Goal: Information Seeking & Learning: Learn about a topic

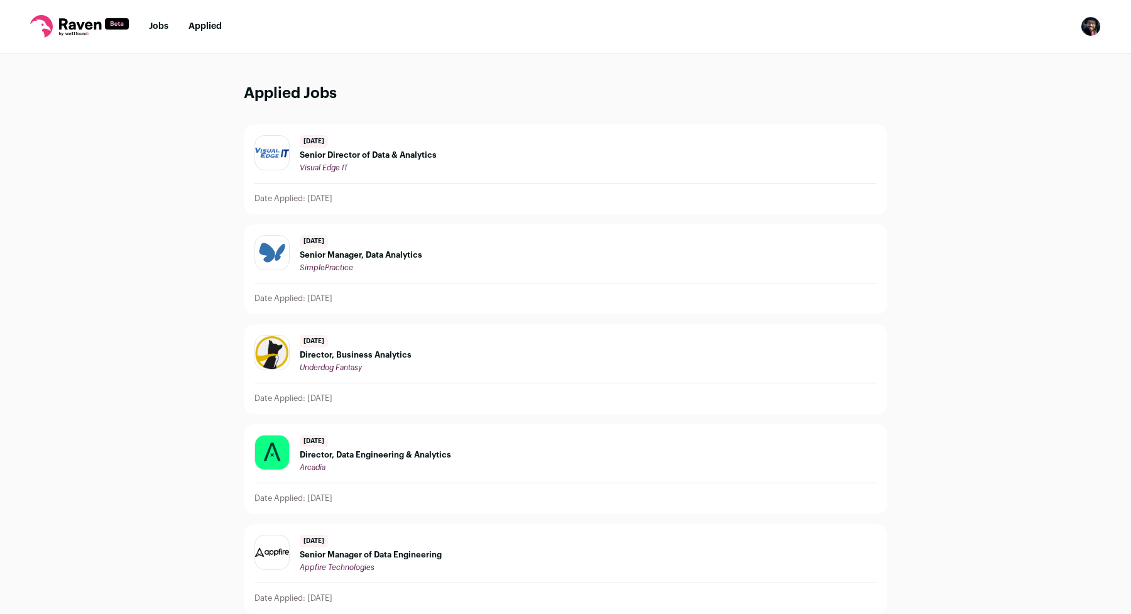
click at [394, 158] on span "Senior Director of Data & Analytics" at bounding box center [368, 155] width 137 height 10
click at [156, 23] on link "Jobs" at bounding box center [158, 26] width 19 height 9
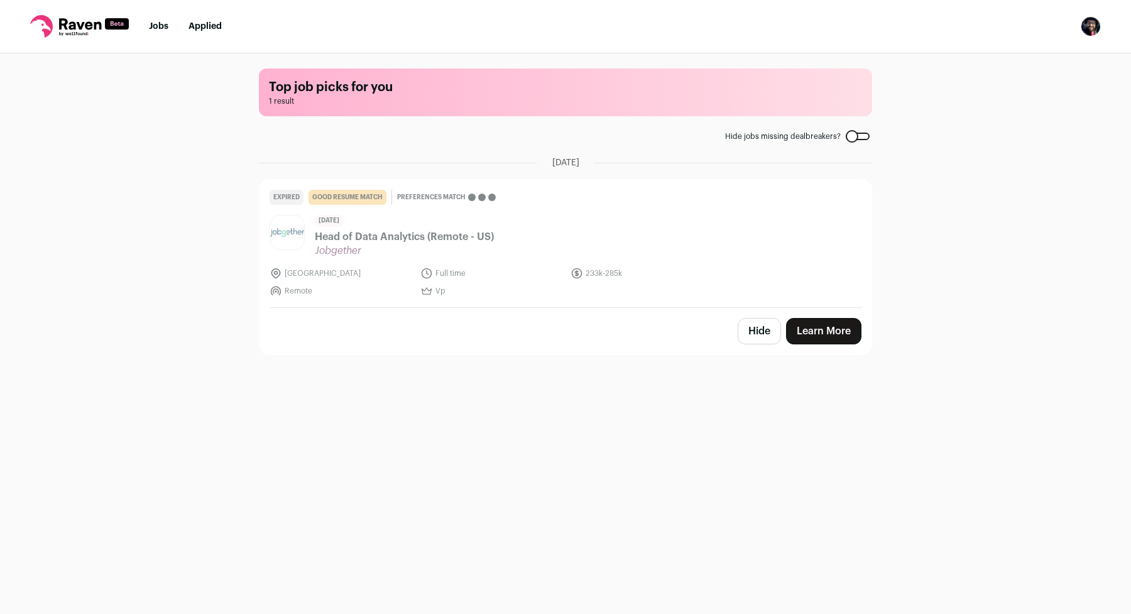
click at [166, 260] on div "Top job picks for you 1 result Hide jobs missing dealbreakers? September 8th, 2…" at bounding box center [565, 332] width 1131 height 558
click at [384, 241] on span "Head of Data Analytics (Remote - US)" at bounding box center [404, 236] width 179 height 15
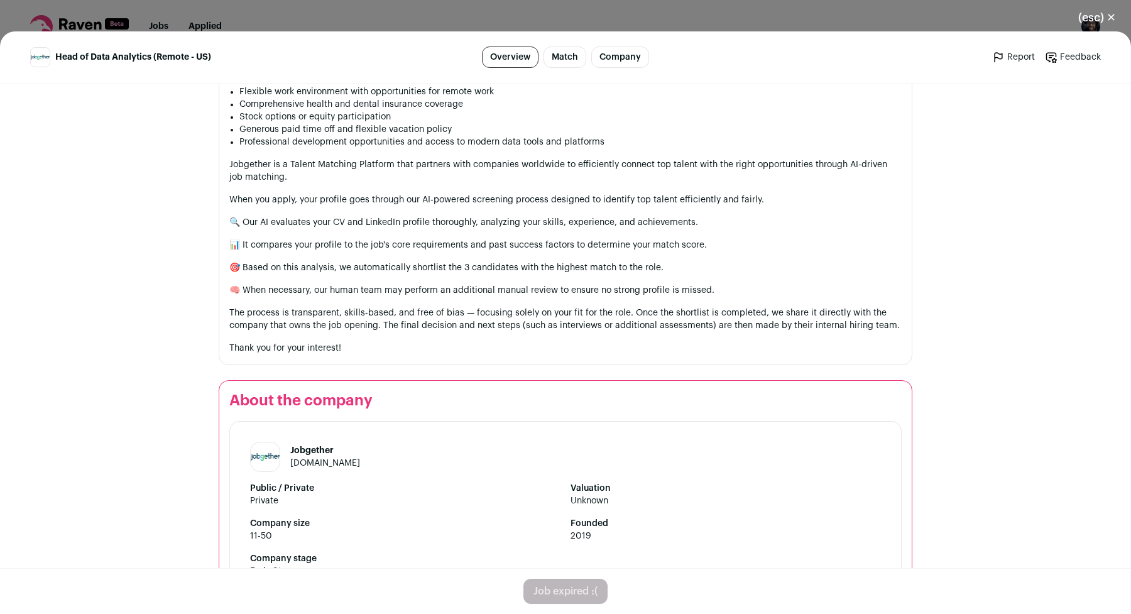
scroll to position [1029, 0]
click at [312, 454] on h1 "Jobgether" at bounding box center [325, 448] width 70 height 13
click at [296, 465] on link "jobgether.com" at bounding box center [325, 460] width 70 height 9
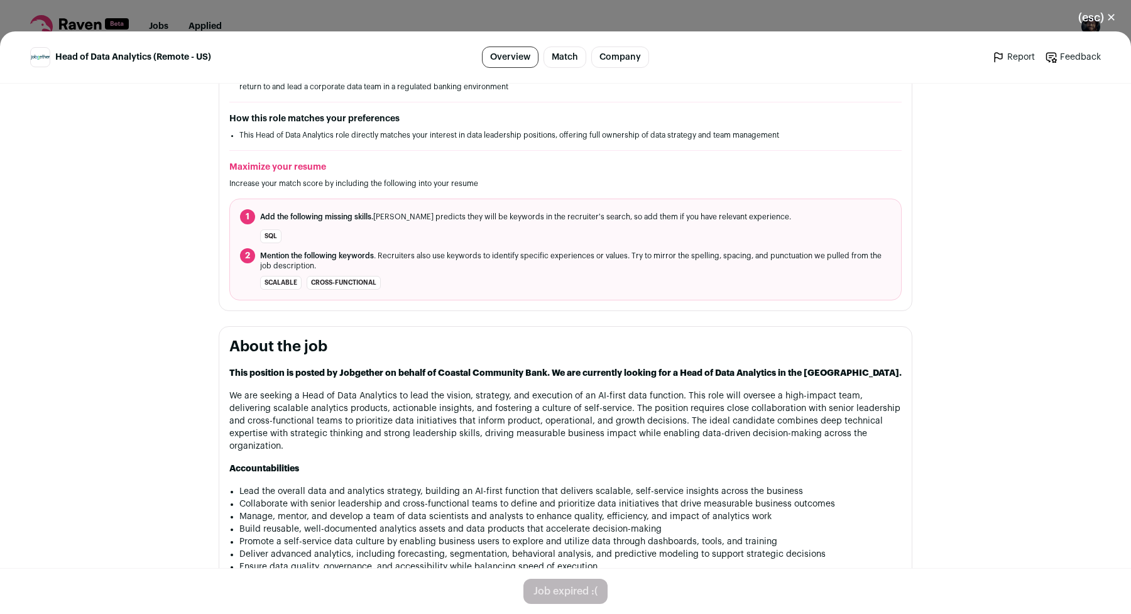
scroll to position [0, 0]
